Goal: Task Accomplishment & Management: Manage account settings

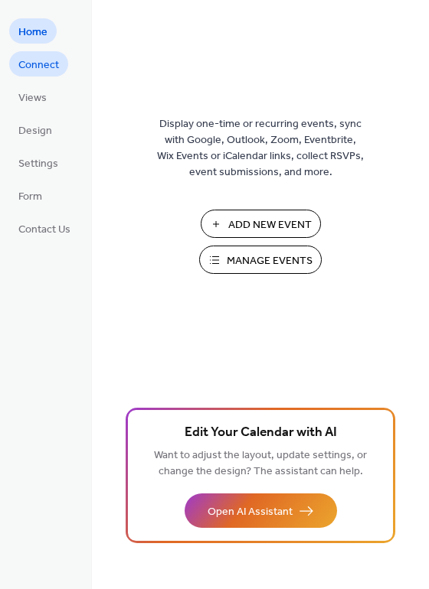
click at [40, 64] on span "Connect" at bounding box center [38, 65] width 41 height 16
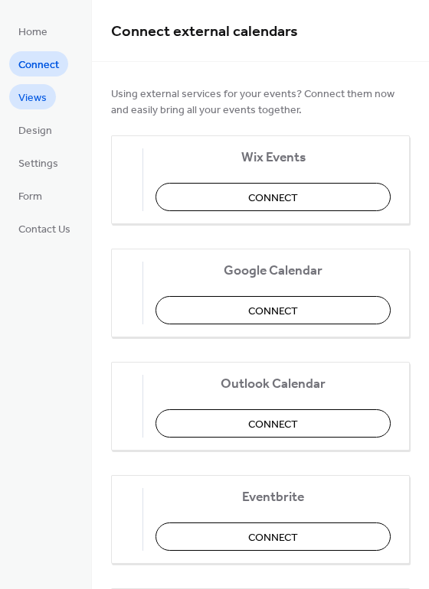
click at [25, 86] on link "Views" at bounding box center [32, 96] width 47 height 25
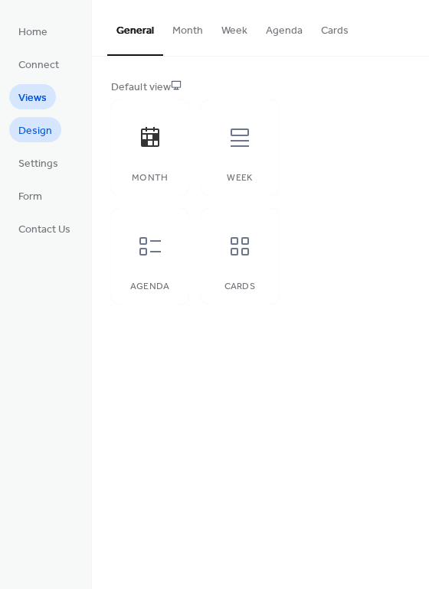
click at [33, 139] on span "Design" at bounding box center [35, 131] width 34 height 16
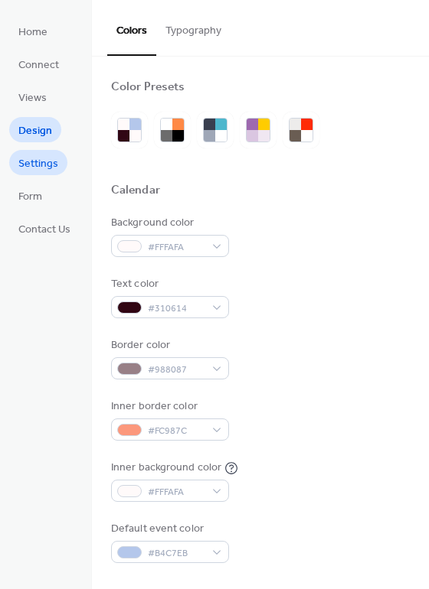
click at [46, 168] on span "Settings" at bounding box center [38, 164] width 40 height 16
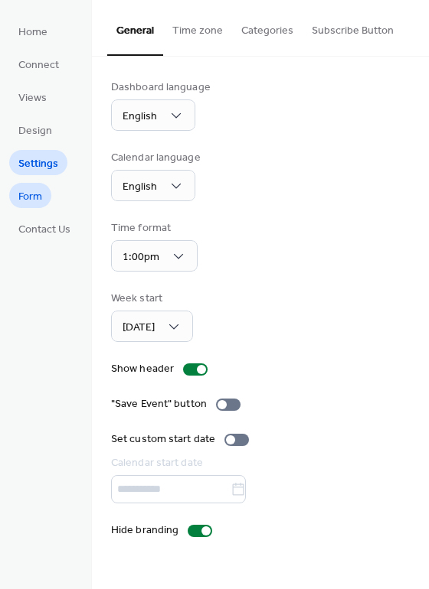
click at [34, 201] on span "Form" at bounding box center [30, 197] width 24 height 16
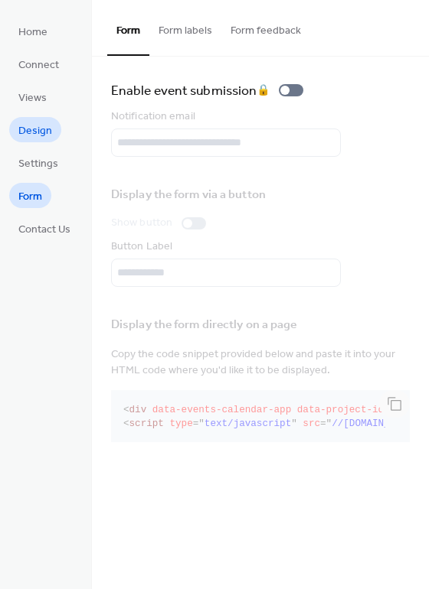
click at [30, 132] on span "Design" at bounding box center [35, 131] width 34 height 16
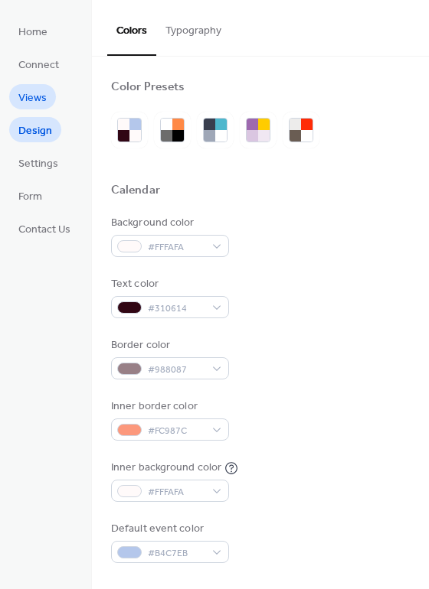
click at [34, 109] on link "Views" at bounding box center [32, 96] width 47 height 25
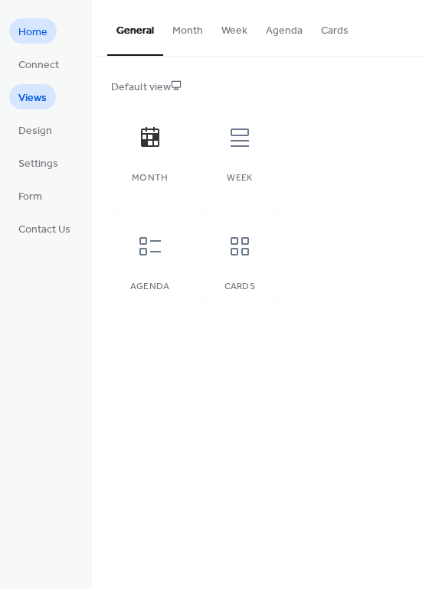
click at [48, 38] on link "Home" at bounding box center [32, 30] width 47 height 25
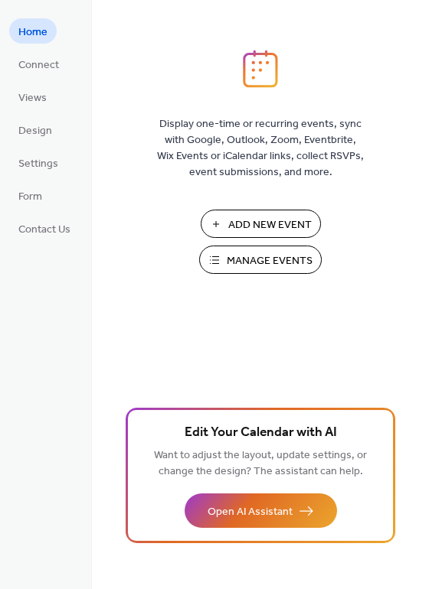
click at [249, 279] on div "Add New Event Manage Events 🚀 Upgrade" at bounding box center [260, 247] width 153 height 75
click at [266, 256] on span "Manage Events" at bounding box center [270, 261] width 86 height 16
click at [246, 255] on span "Manage Events" at bounding box center [270, 261] width 86 height 16
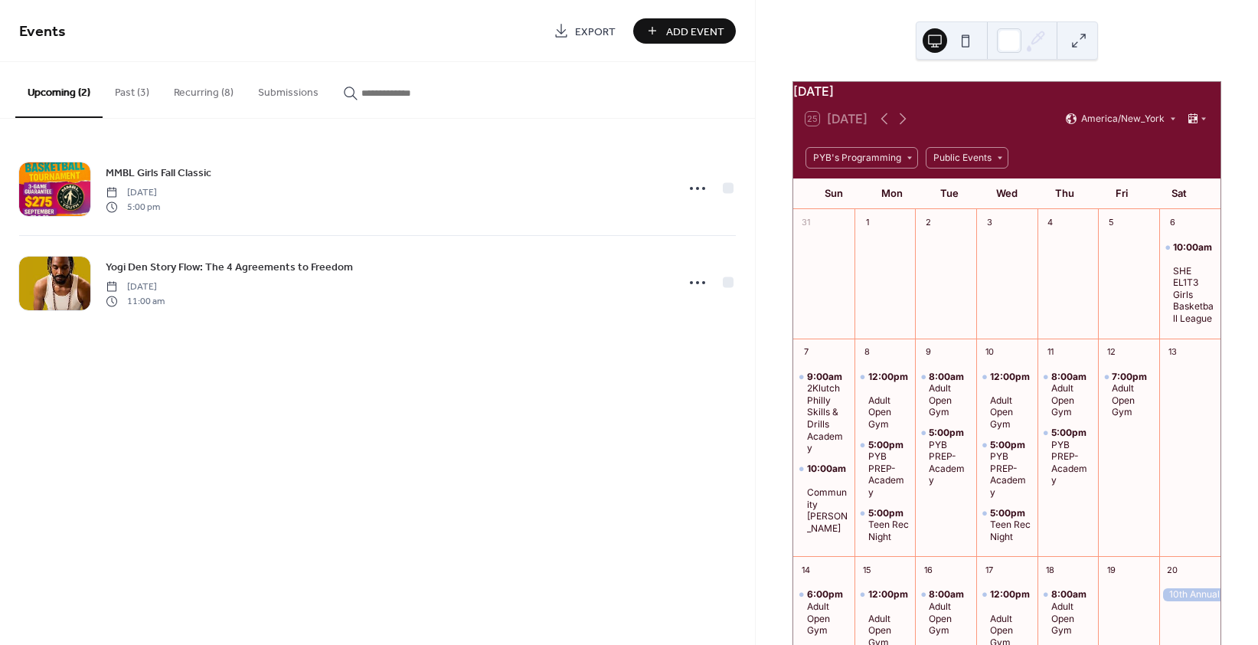
click at [136, 88] on button "Past (3)" at bounding box center [132, 89] width 59 height 54
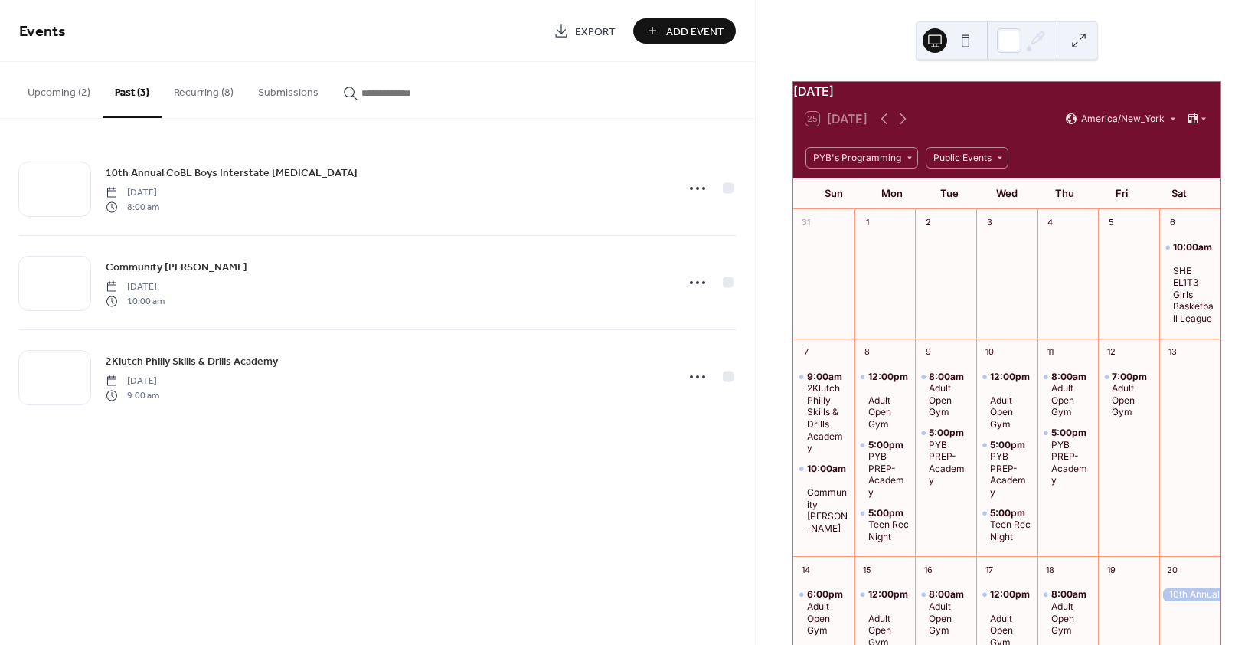
click at [203, 88] on button "Recurring (8)" at bounding box center [204, 89] width 84 height 54
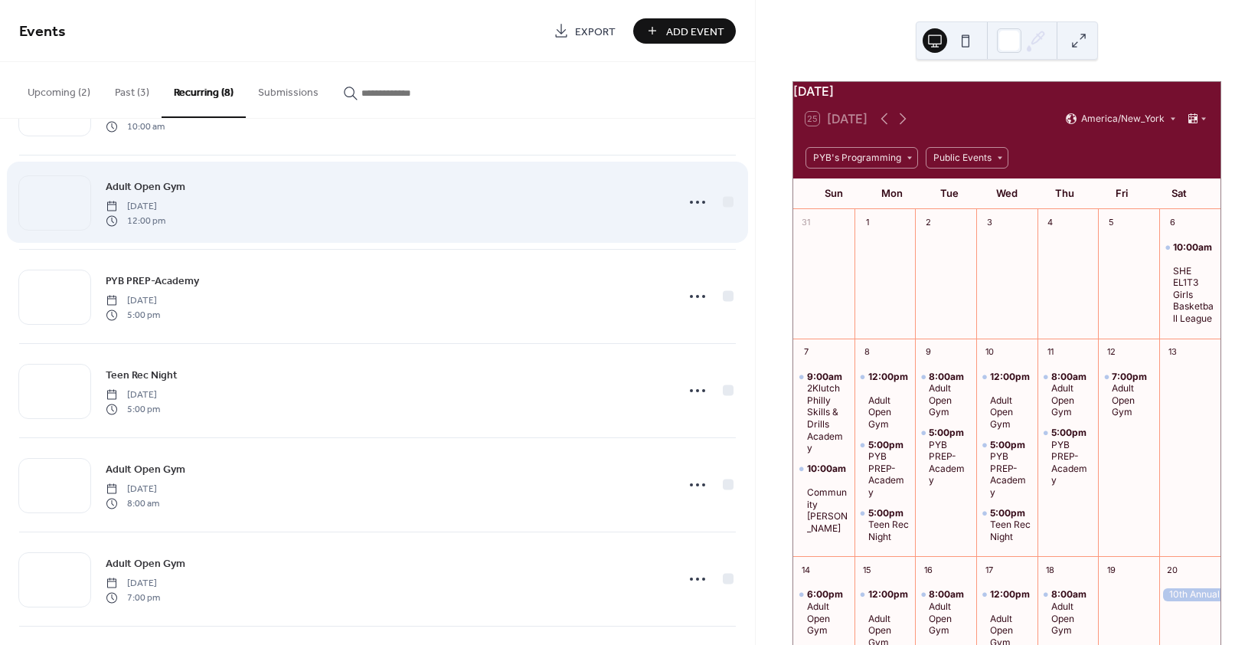
scroll to position [81, 0]
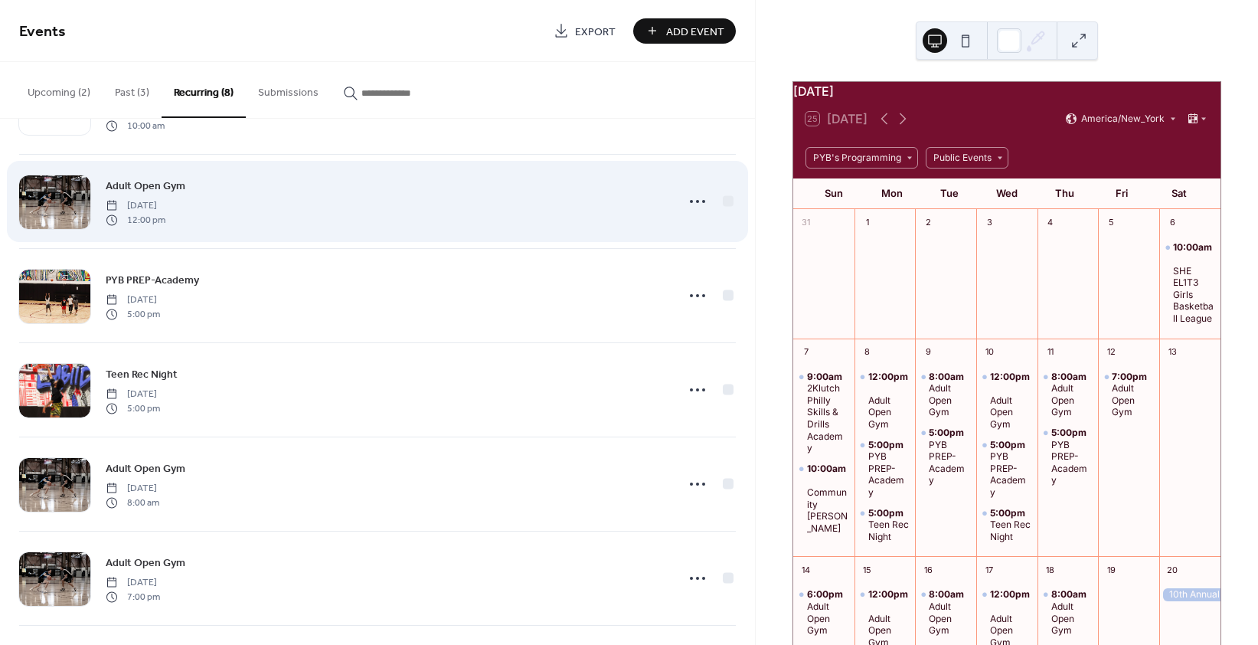
click at [157, 184] on span "Adult Open Gym" at bounding box center [146, 186] width 80 height 16
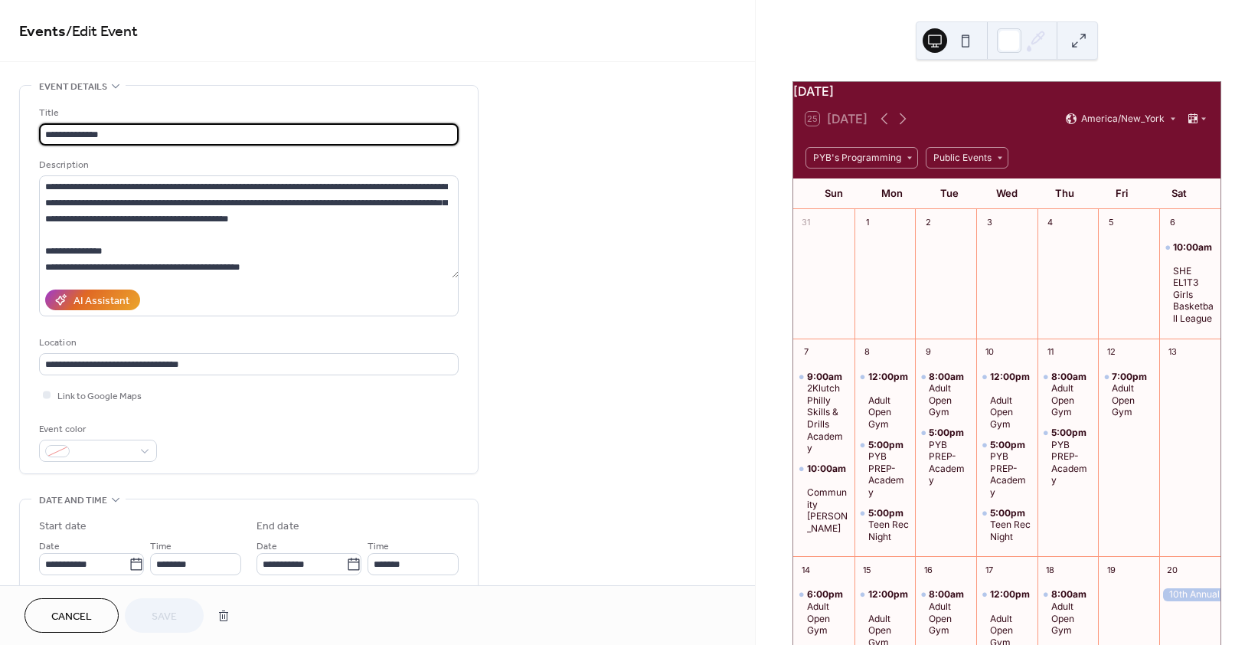
type input "**********"
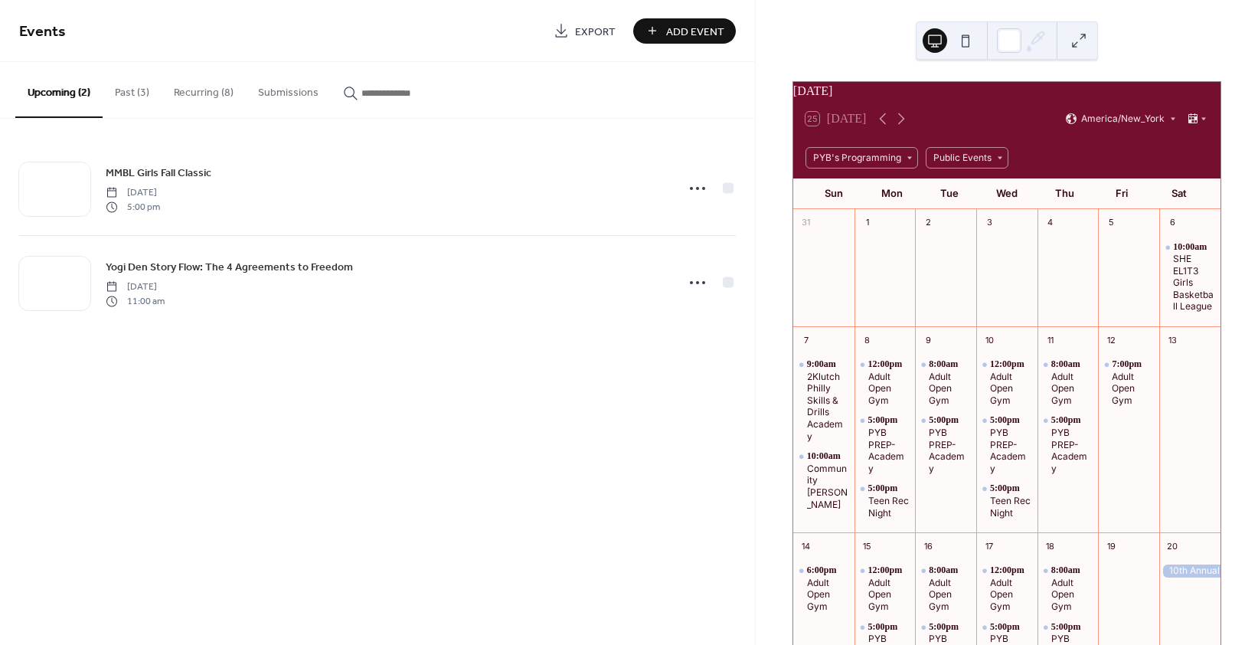
click at [131, 93] on button "Past (3)" at bounding box center [132, 89] width 59 height 54
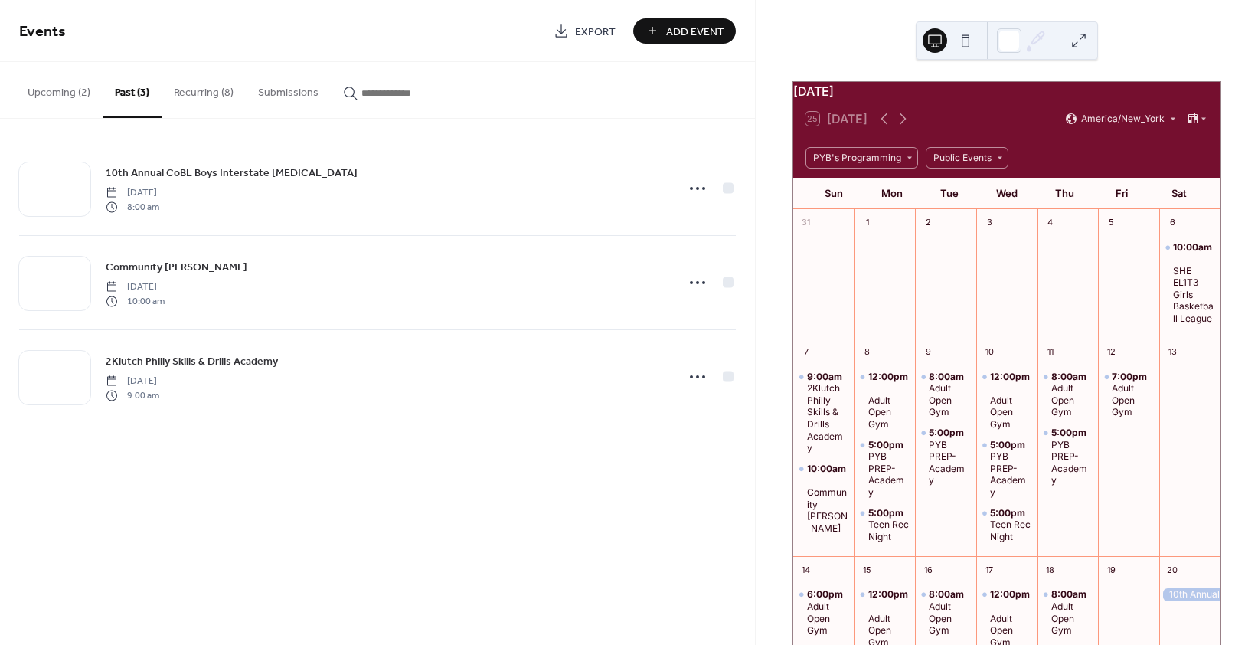
click at [198, 91] on button "Recurring (8)" at bounding box center [204, 89] width 84 height 54
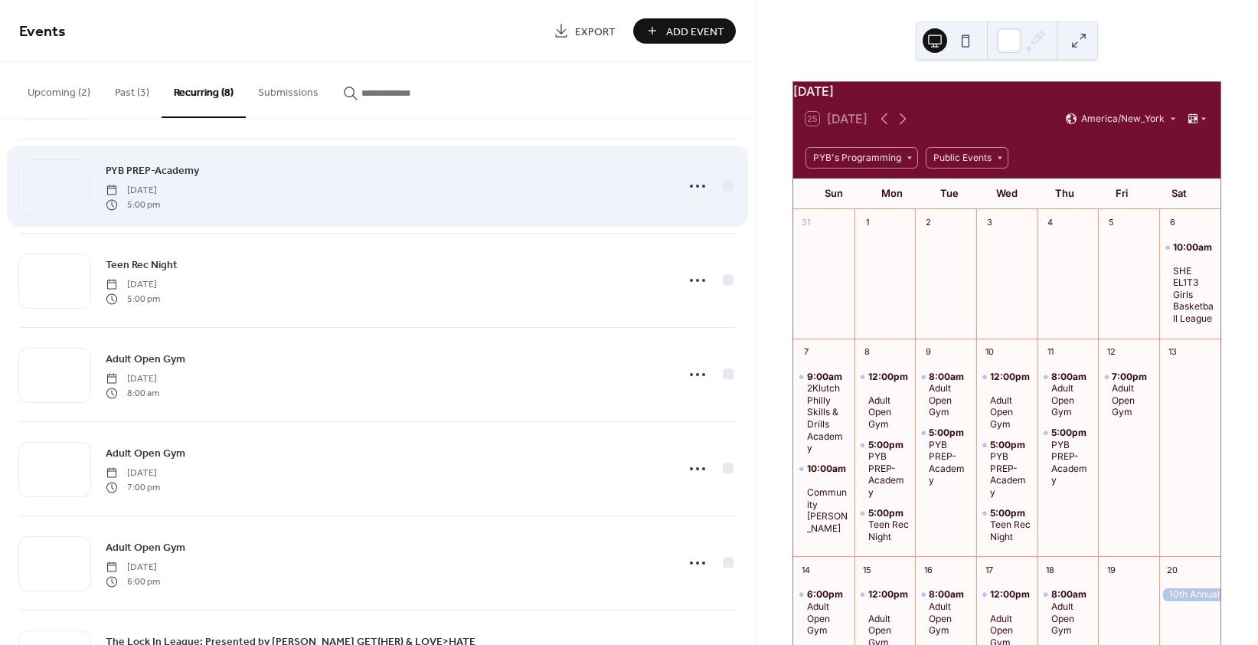
scroll to position [273, 0]
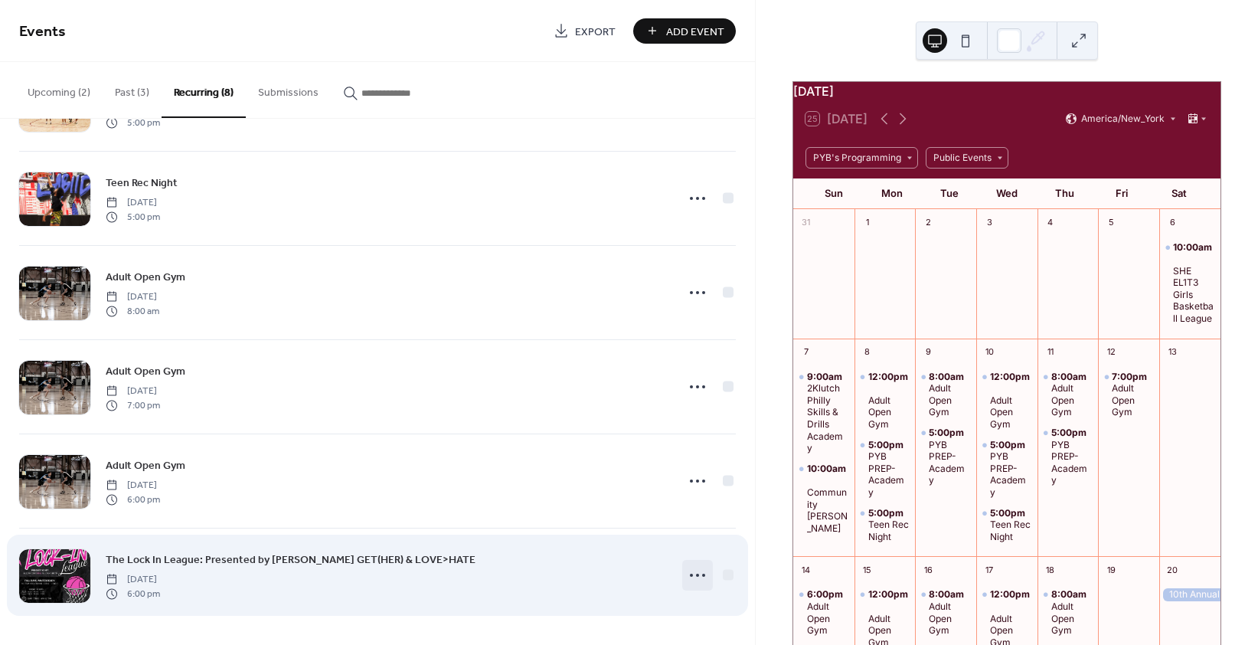
click at [694, 573] on icon at bounding box center [697, 575] width 24 height 24
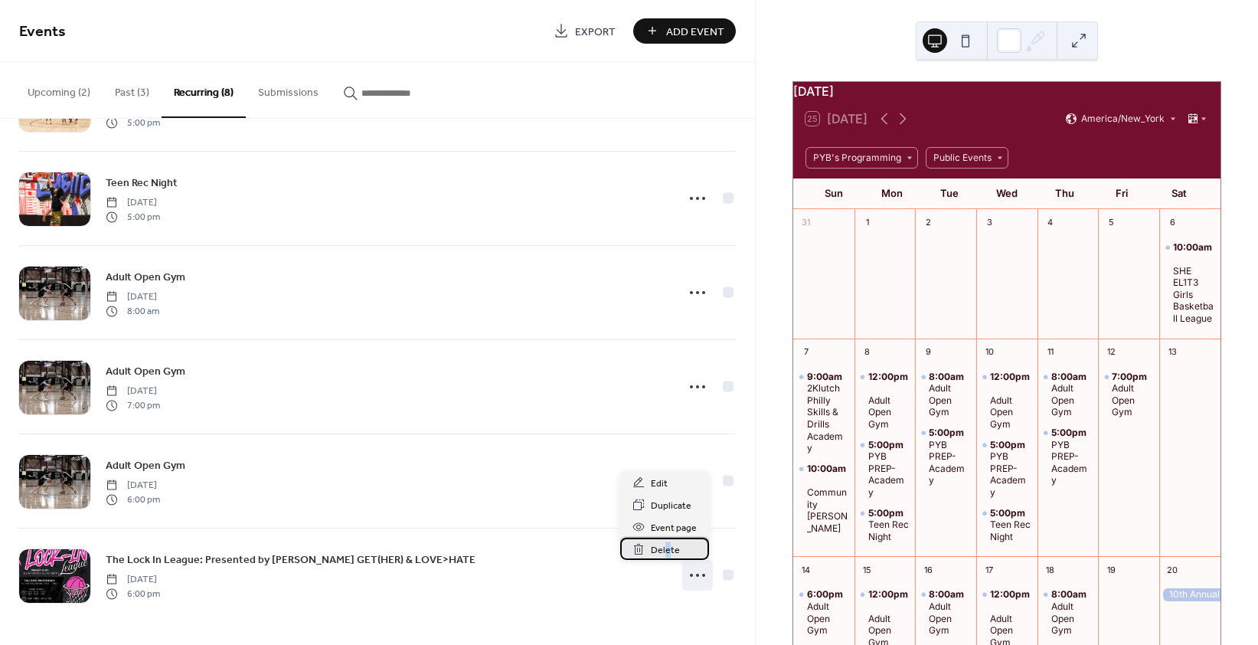
click at [667, 544] on span "Delete" at bounding box center [665, 550] width 29 height 16
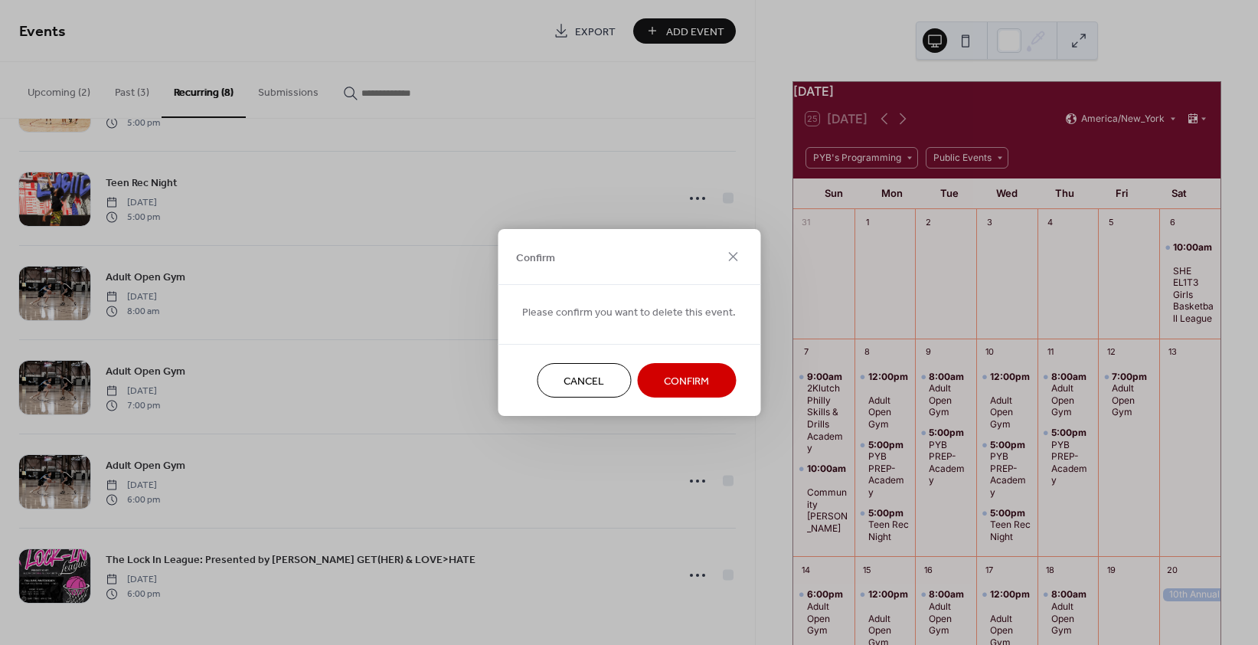
click at [675, 383] on span "Confirm" at bounding box center [686, 382] width 45 height 16
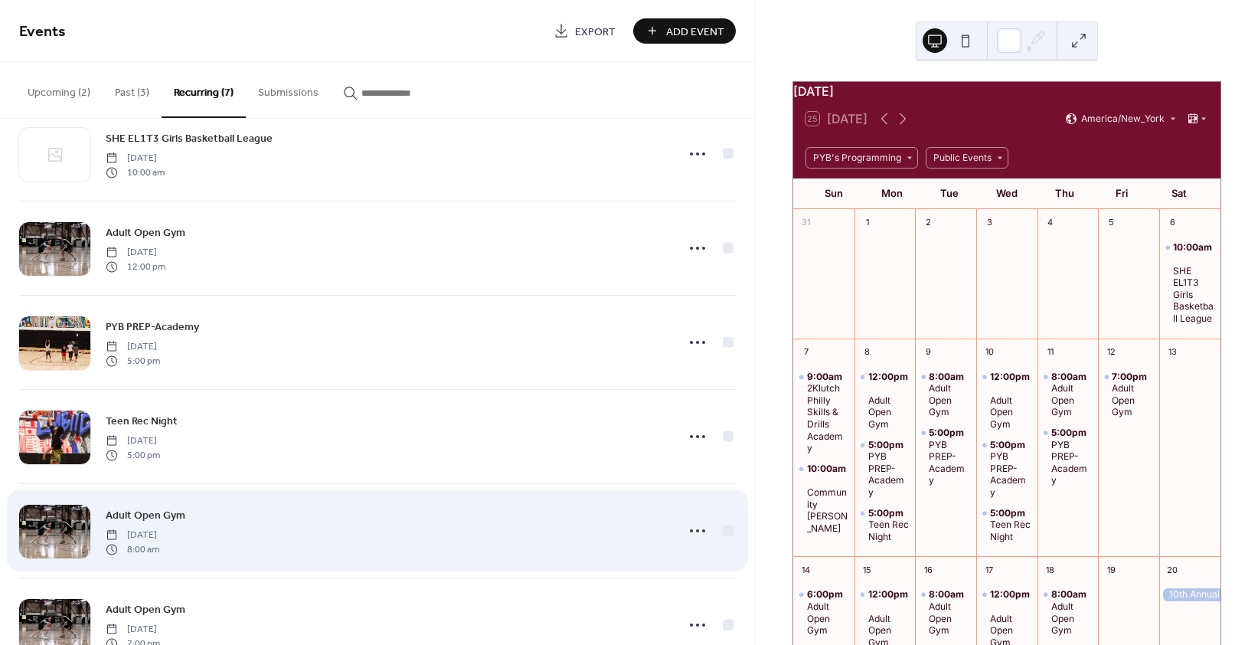
scroll to position [0, 0]
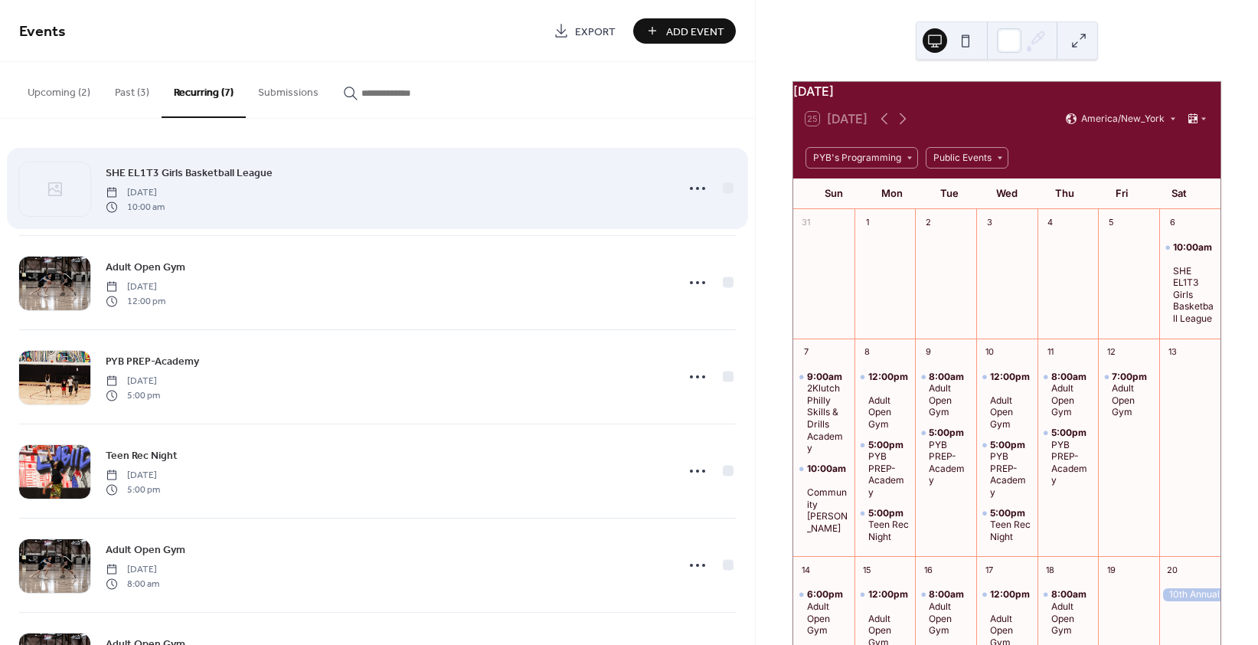
click at [189, 175] on span "SHE EL1T3 Girls Basketball League" at bounding box center [189, 173] width 167 height 16
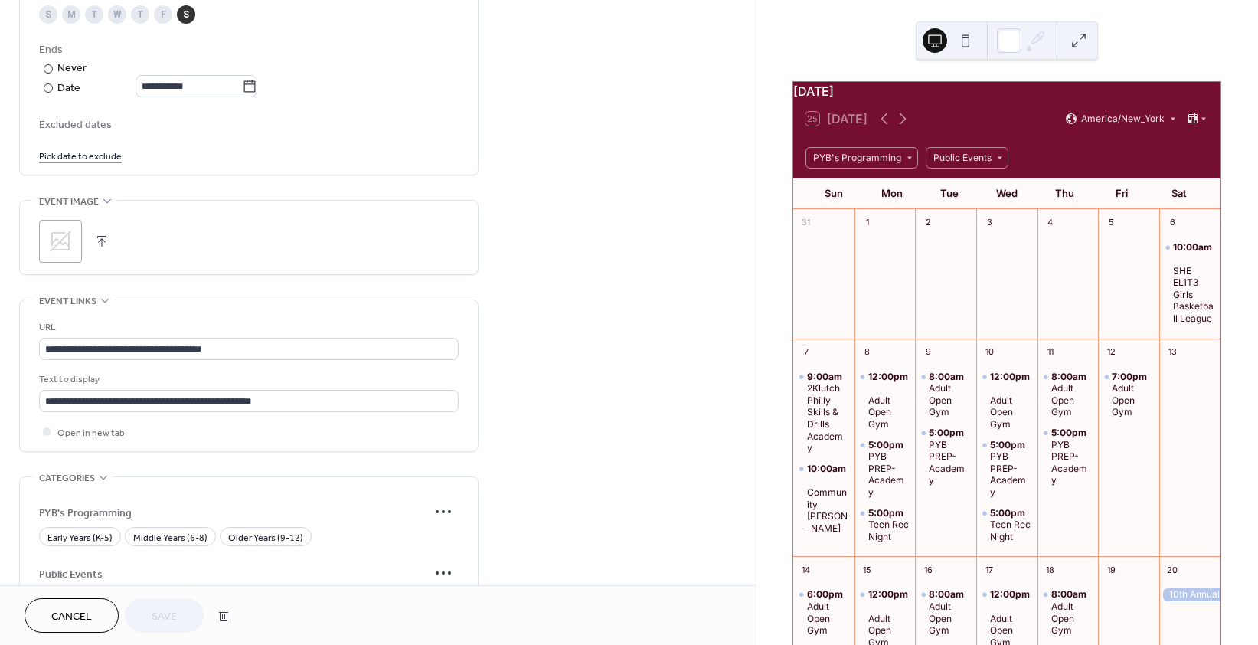
scroll to position [1079, 0]
